Goal: Navigation & Orientation: Find specific page/section

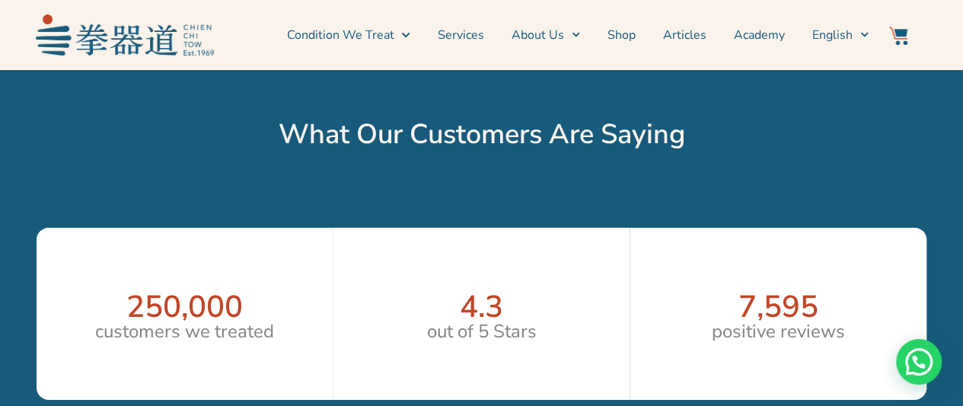
scroll to position [2435, 0]
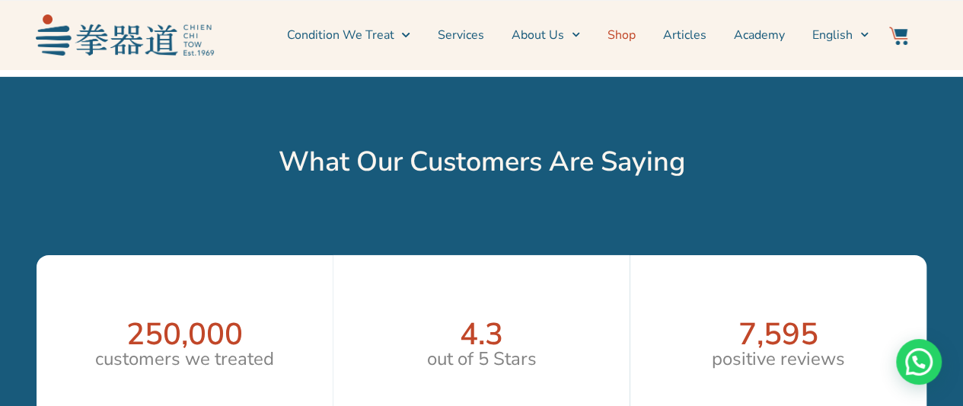
click at [635, 33] on link "Shop" at bounding box center [621, 35] width 28 height 38
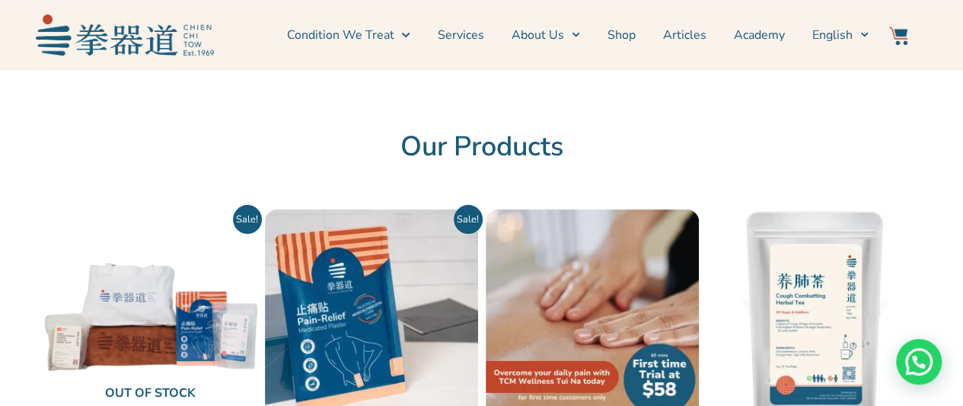
click at [113, 39] on img at bounding box center [125, 34] width 178 height 40
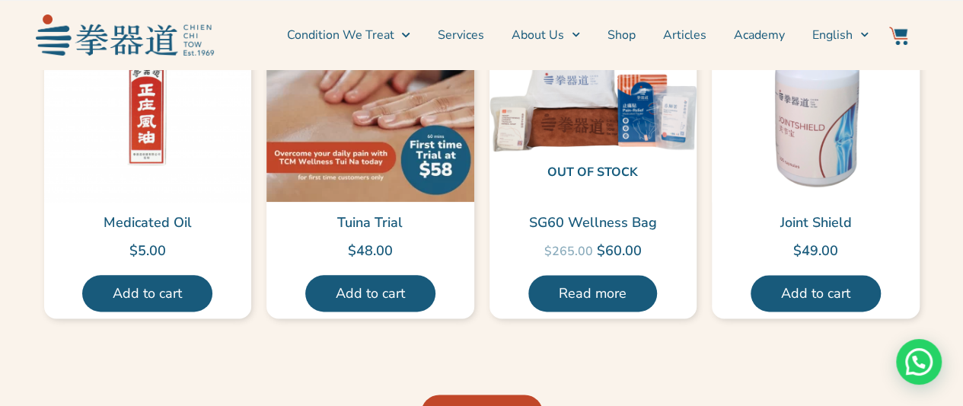
scroll to position [3653, 0]
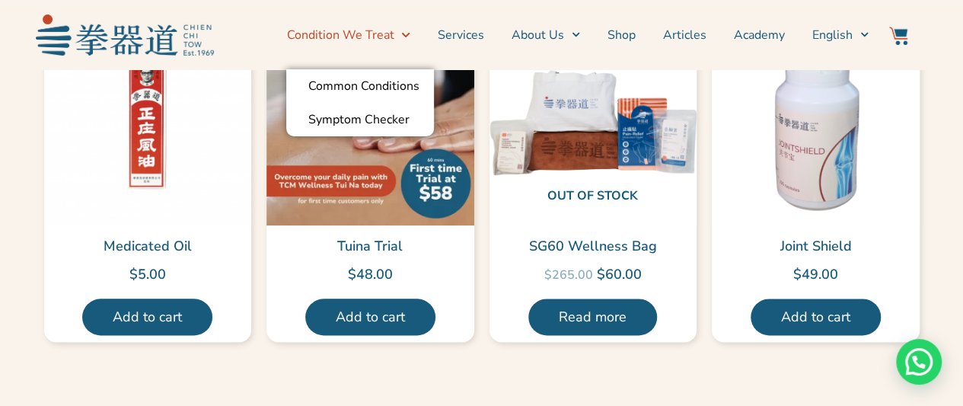
click at [307, 33] on link "Condition We Treat" at bounding box center [347, 35] width 123 height 38
click at [346, 34] on link "Condition We Treat" at bounding box center [347, 35] width 123 height 38
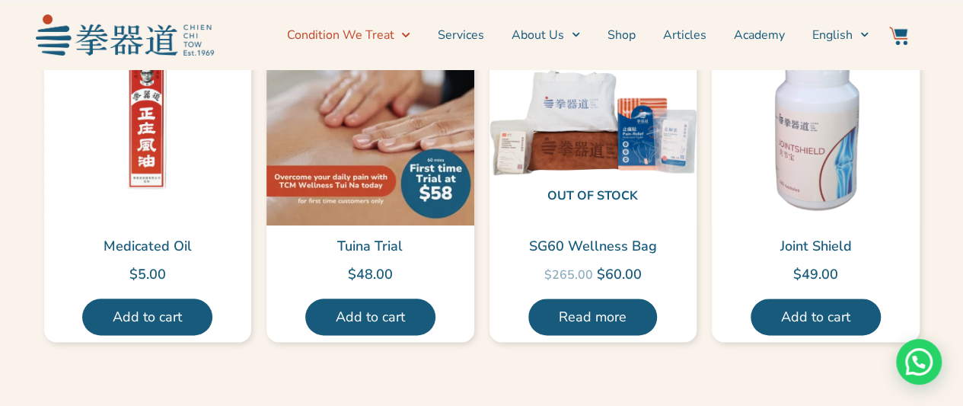
click at [347, 34] on link "Condition We Treat" at bounding box center [347, 35] width 123 height 38
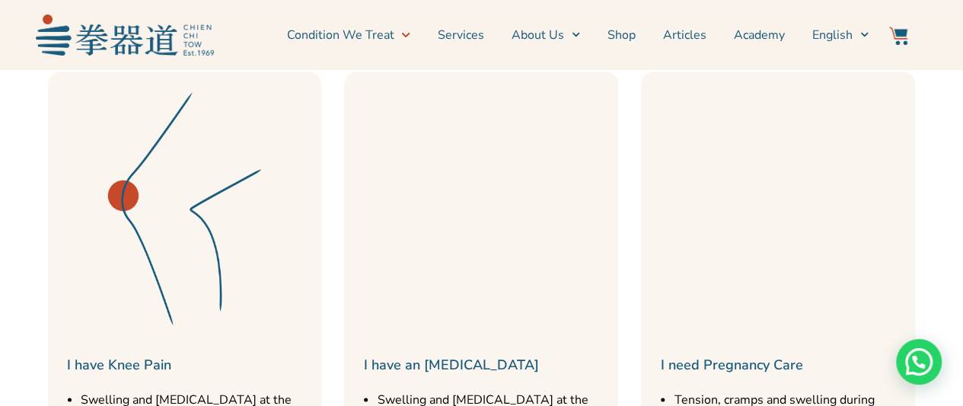
scroll to position [1218, 0]
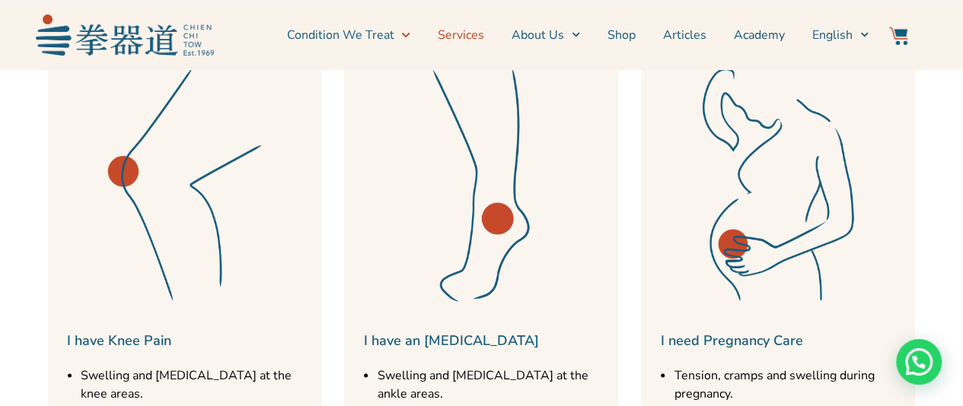
click at [464, 33] on link "Services" at bounding box center [461, 35] width 46 height 38
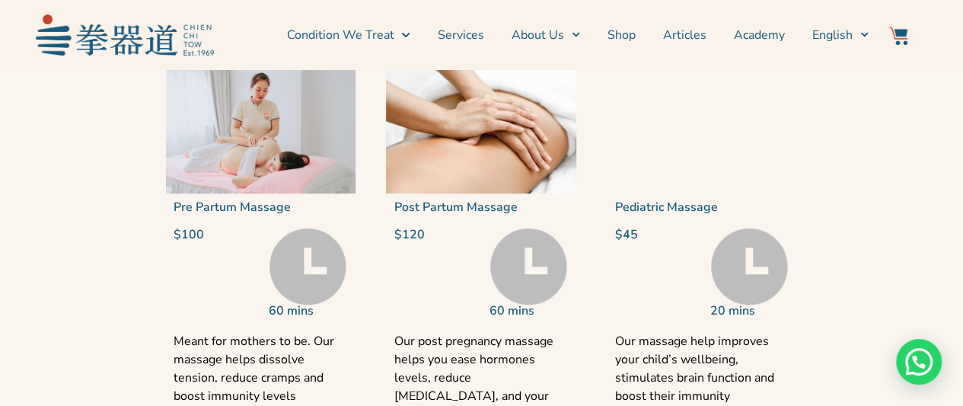
scroll to position [3273, 0]
